Goal: Navigation & Orientation: Find specific page/section

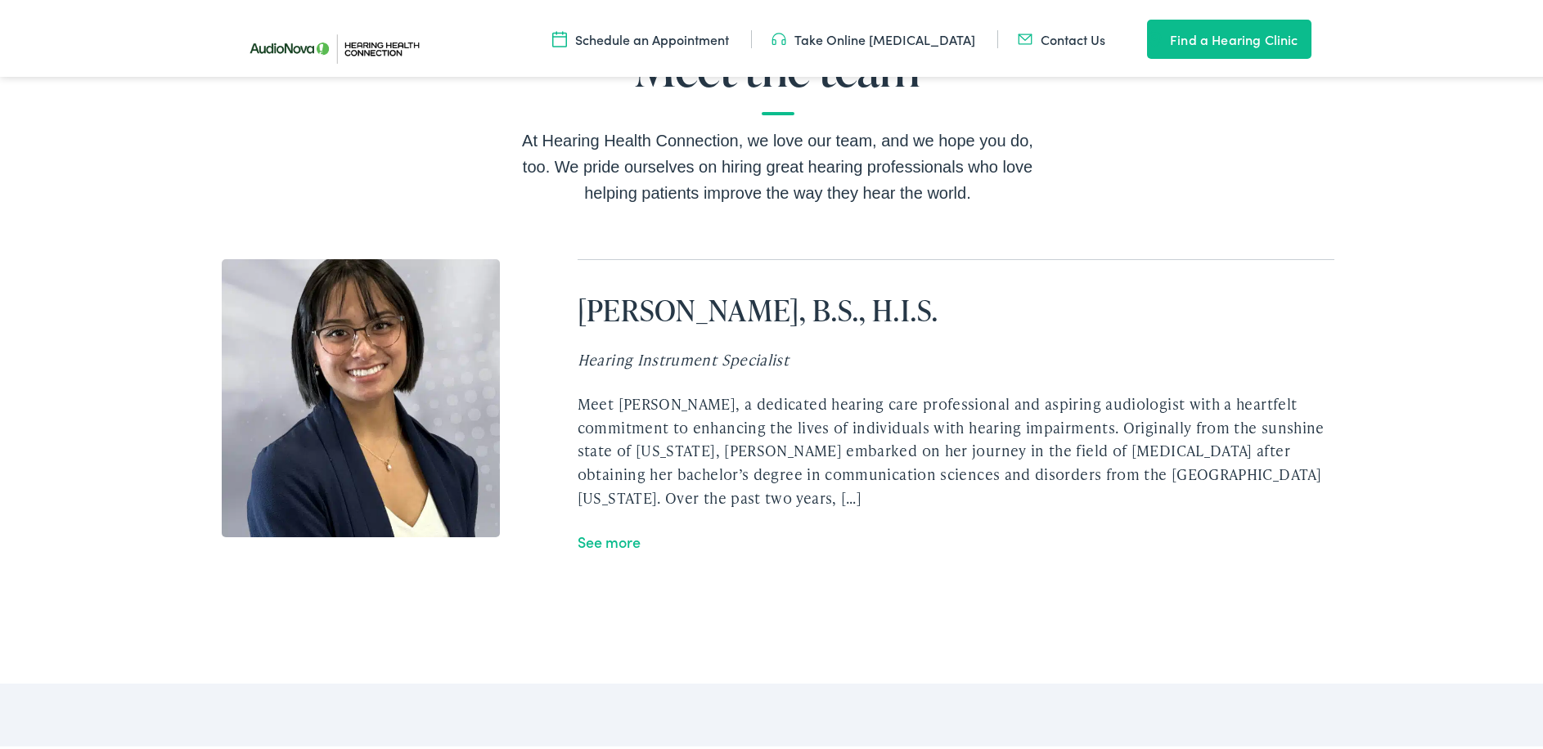
scroll to position [3027, 0]
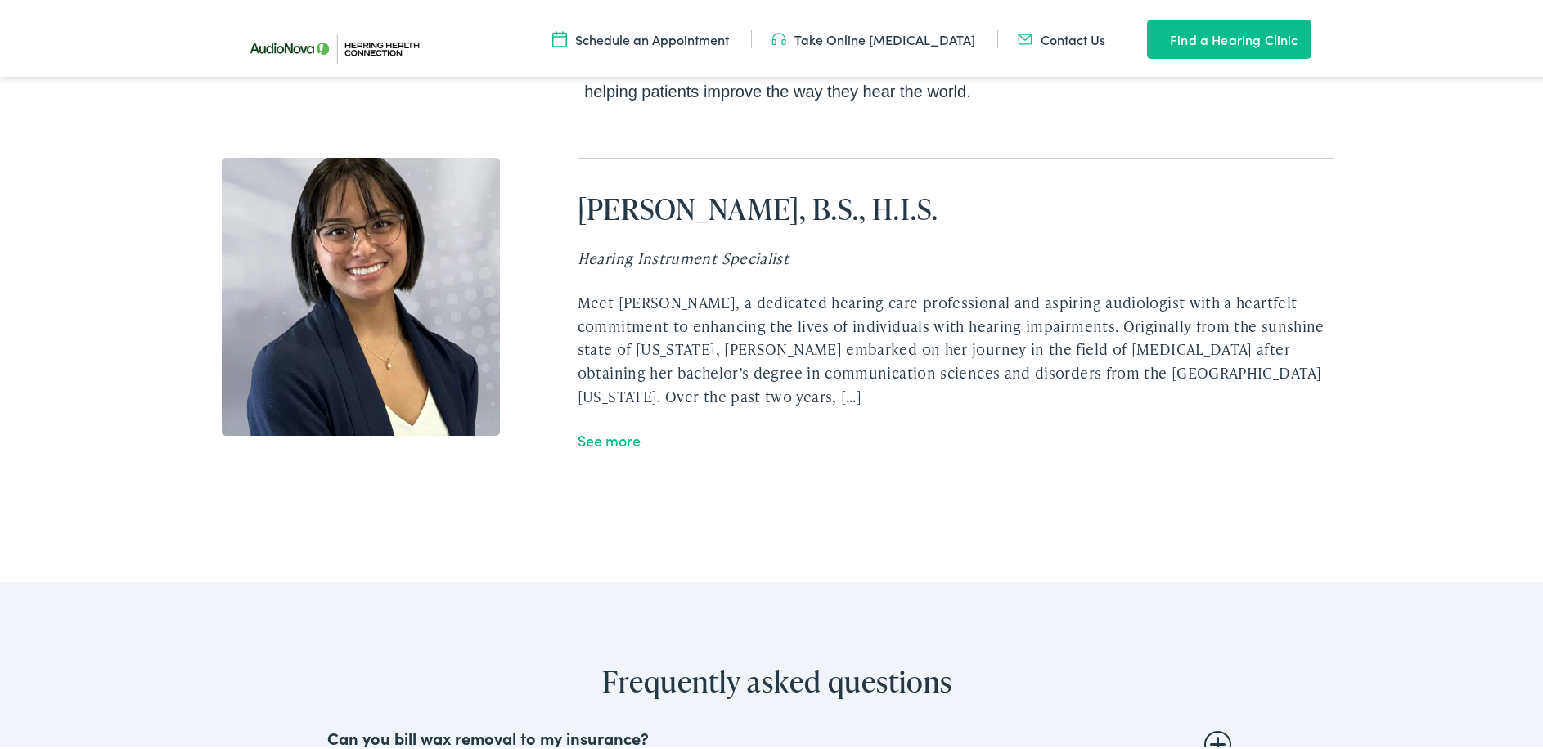
click at [583, 448] on link "See more" at bounding box center [609, 437] width 63 height 20
drag, startPoint x: 332, startPoint y: 337, endPoint x: 288, endPoint y: 306, distance: 54.0
click at [288, 306] on img at bounding box center [361, 294] width 278 height 278
click at [288, 304] on img at bounding box center [361, 294] width 278 height 278
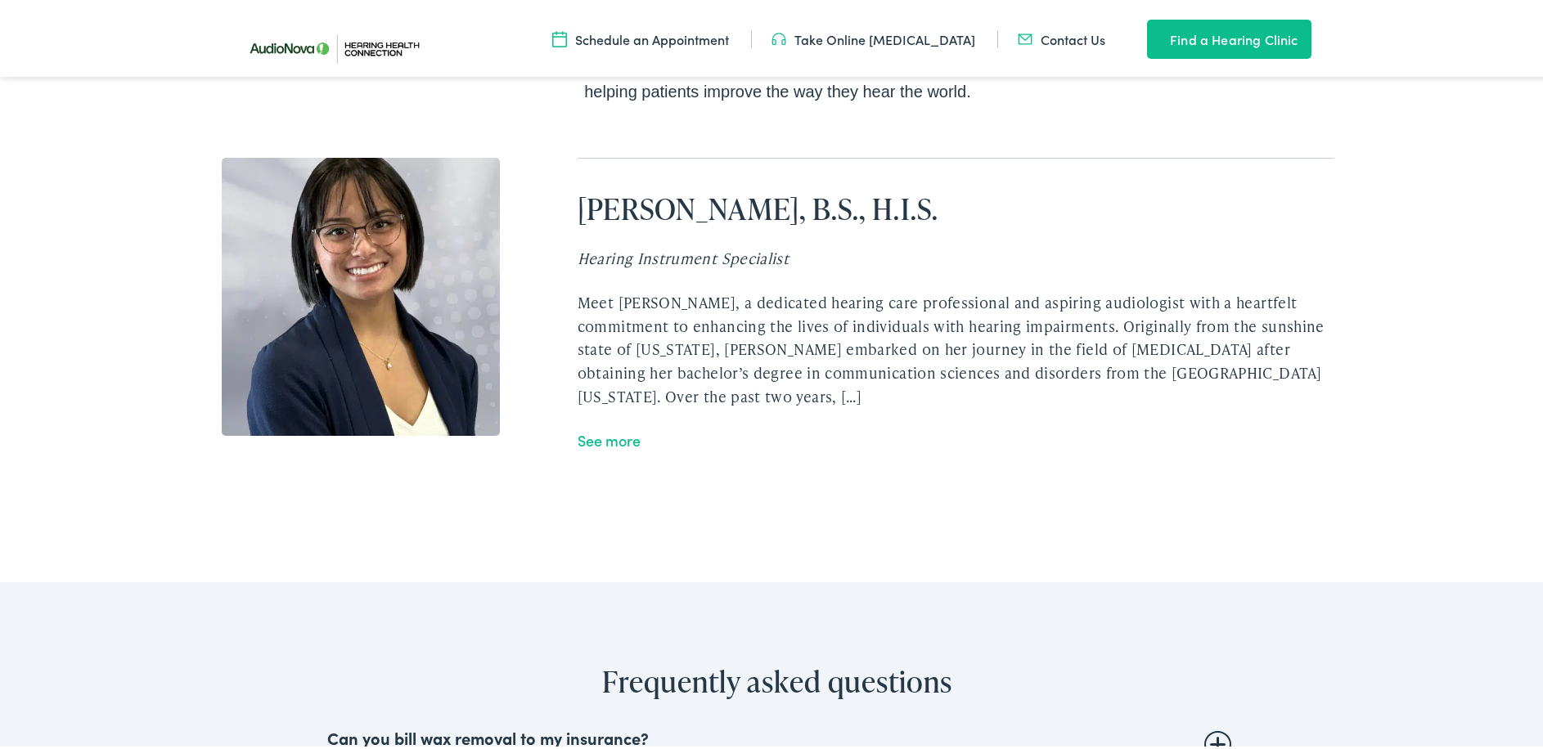
drag, startPoint x: 288, startPoint y: 304, endPoint x: 245, endPoint y: 277, distance: 50.8
click at [245, 277] on img at bounding box center [361, 294] width 278 height 278
click at [616, 448] on link "See more" at bounding box center [609, 437] width 63 height 20
